Goal: Information Seeking & Learning: Learn about a topic

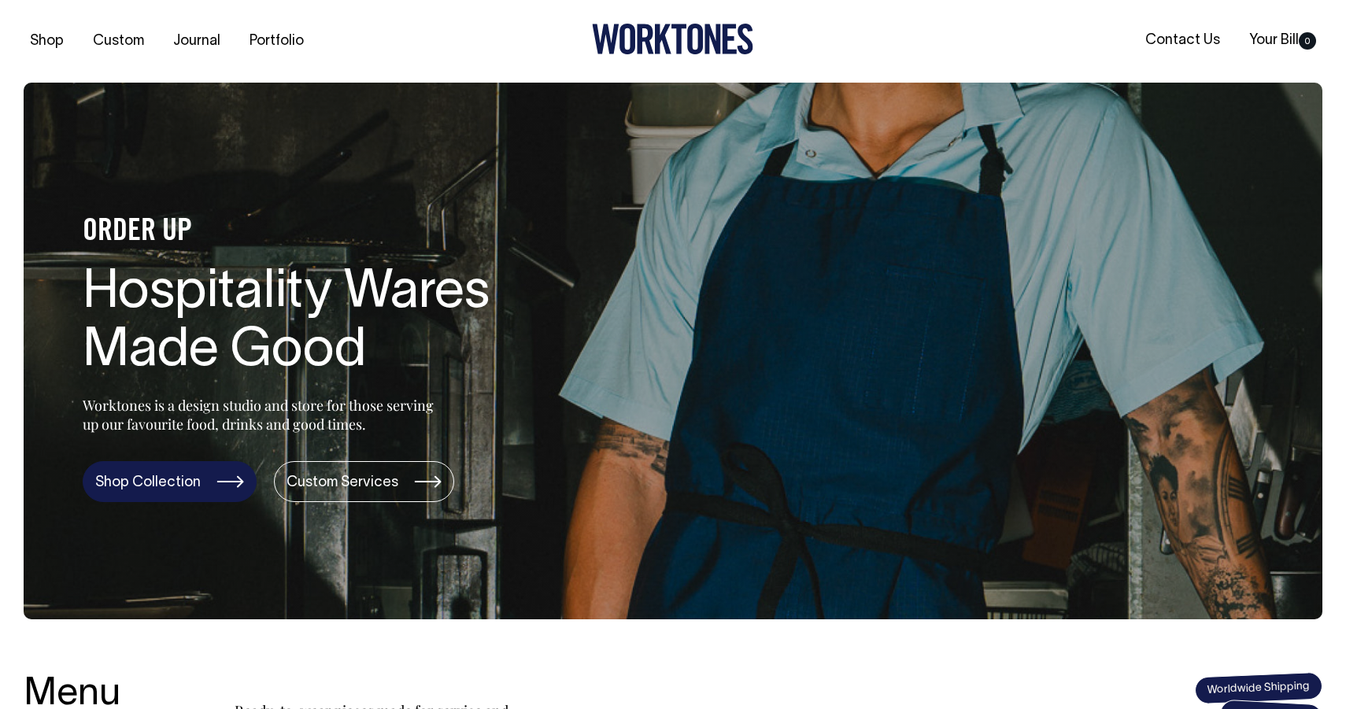
click at [189, 482] on link "Shop Collection" at bounding box center [170, 481] width 174 height 41
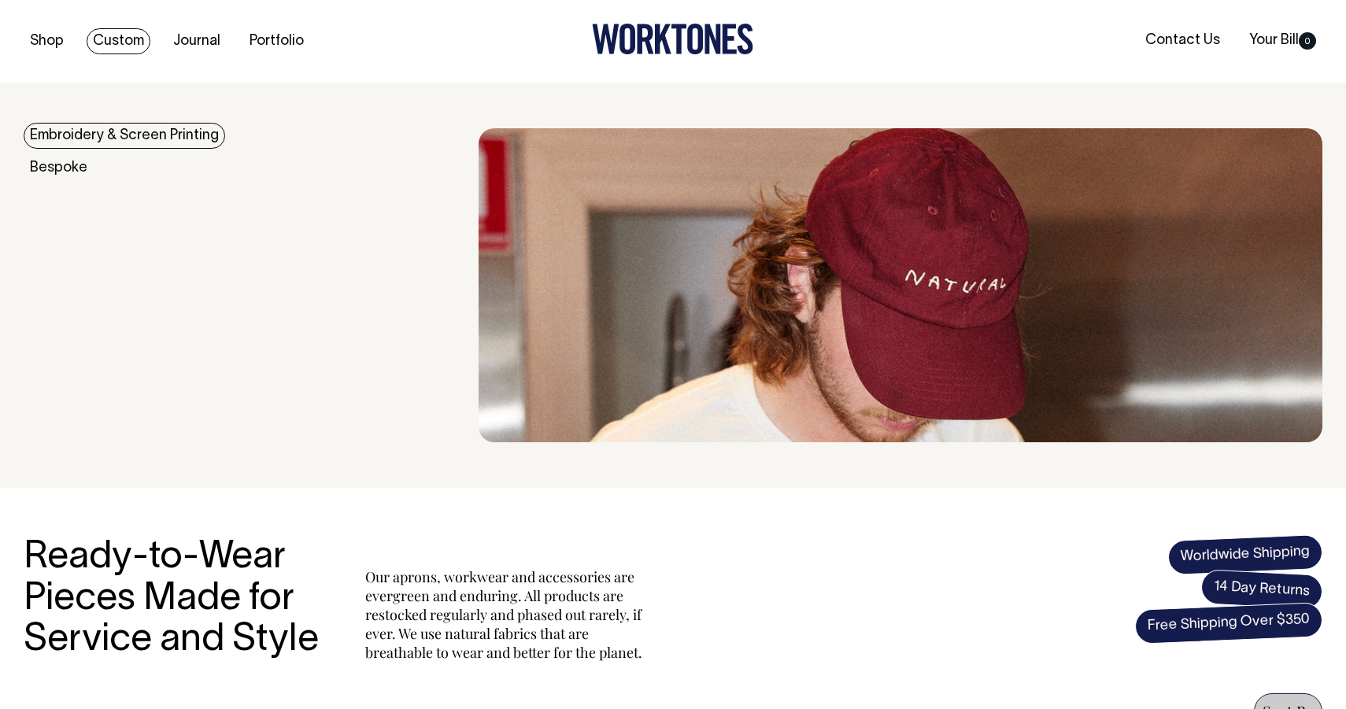
click at [105, 42] on link "Custom" at bounding box center [119, 41] width 64 height 26
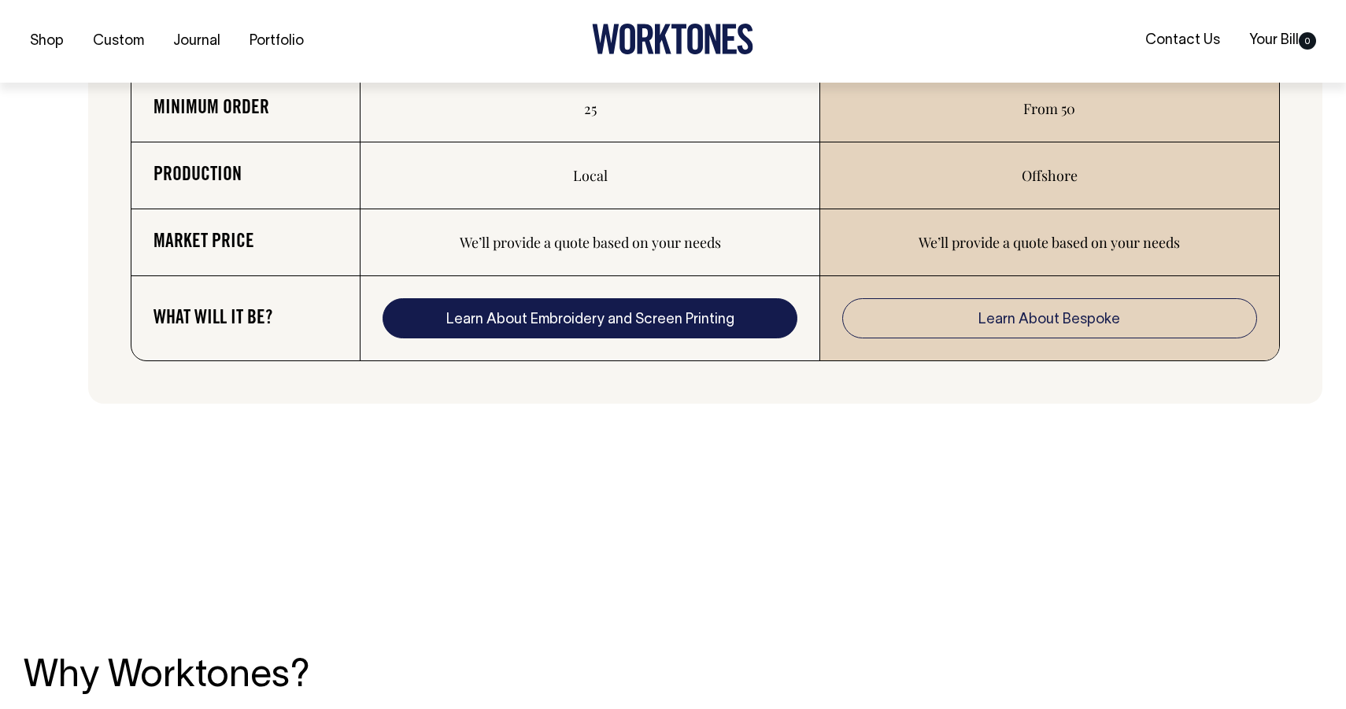
scroll to position [2868, 0]
click at [506, 322] on link "Learn About Embroidery and Screen Printing" at bounding box center [589, 317] width 414 height 41
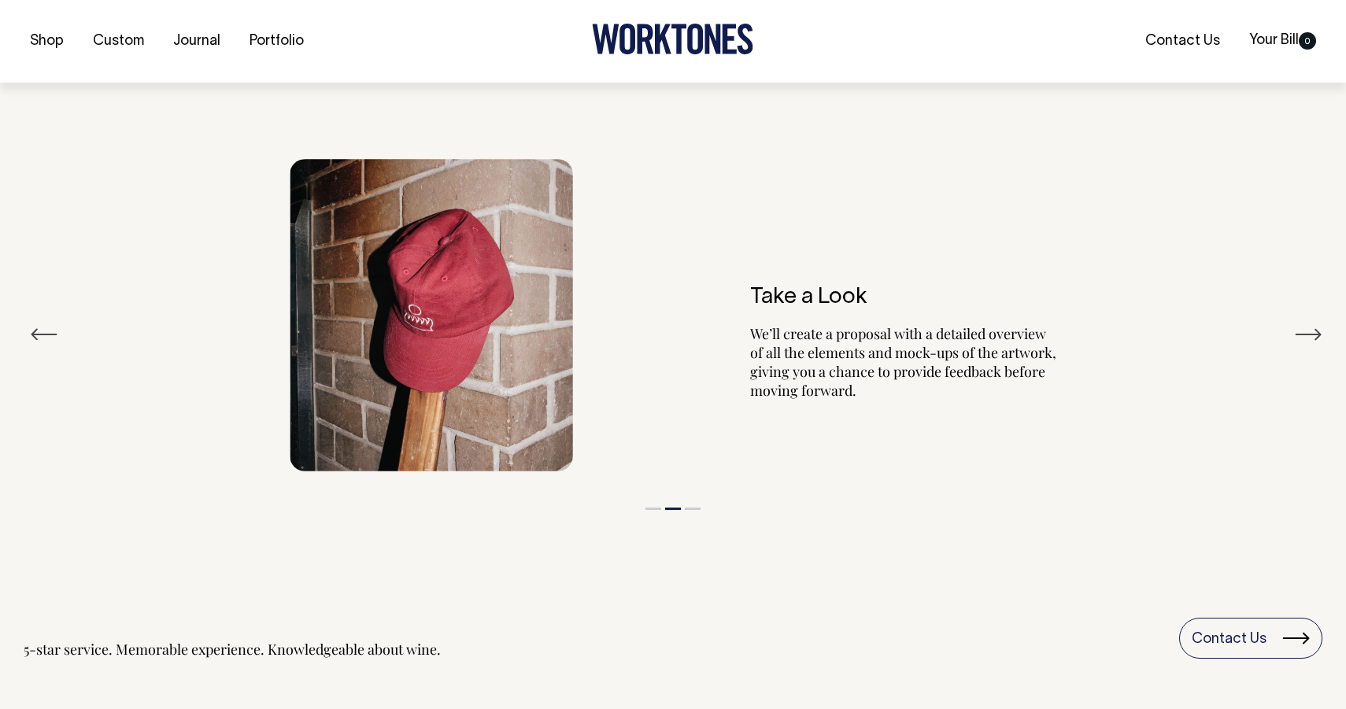
scroll to position [1840, 0]
click at [1306, 328] on button "Next" at bounding box center [1308, 335] width 28 height 24
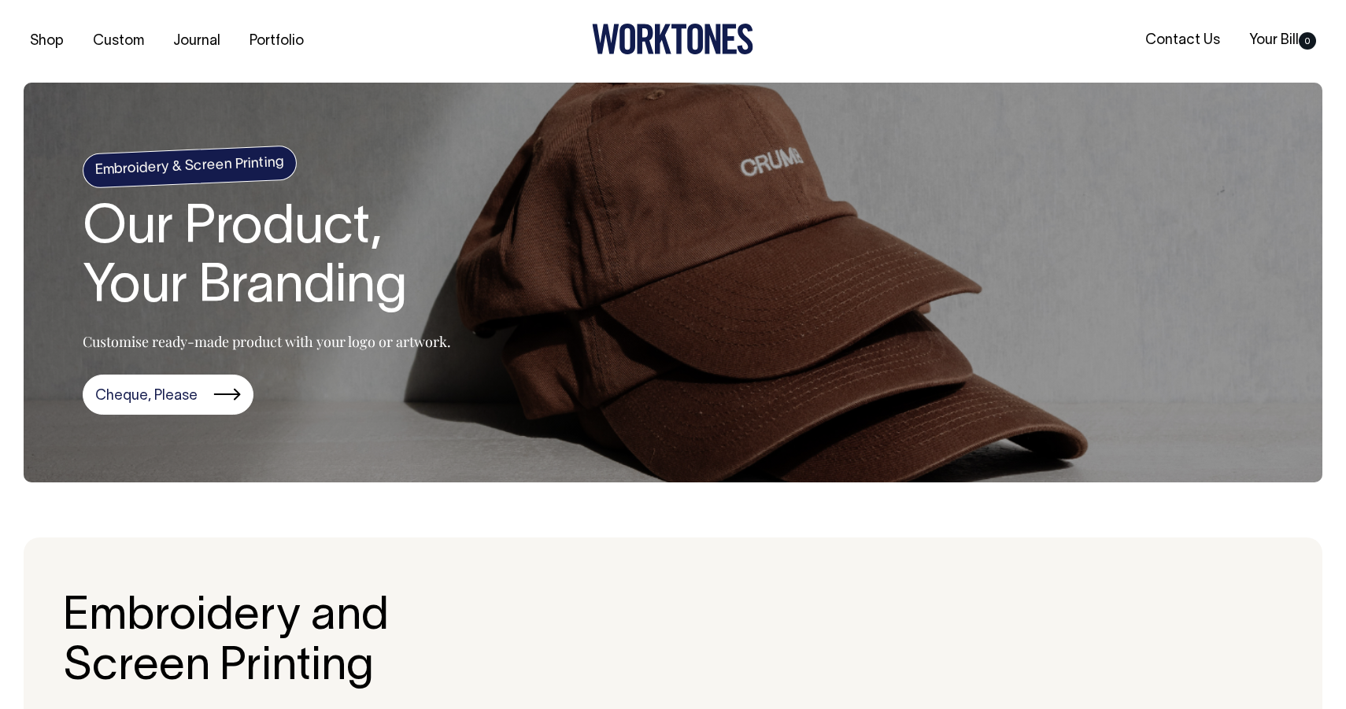
scroll to position [0, 0]
